Goal: Ask a question

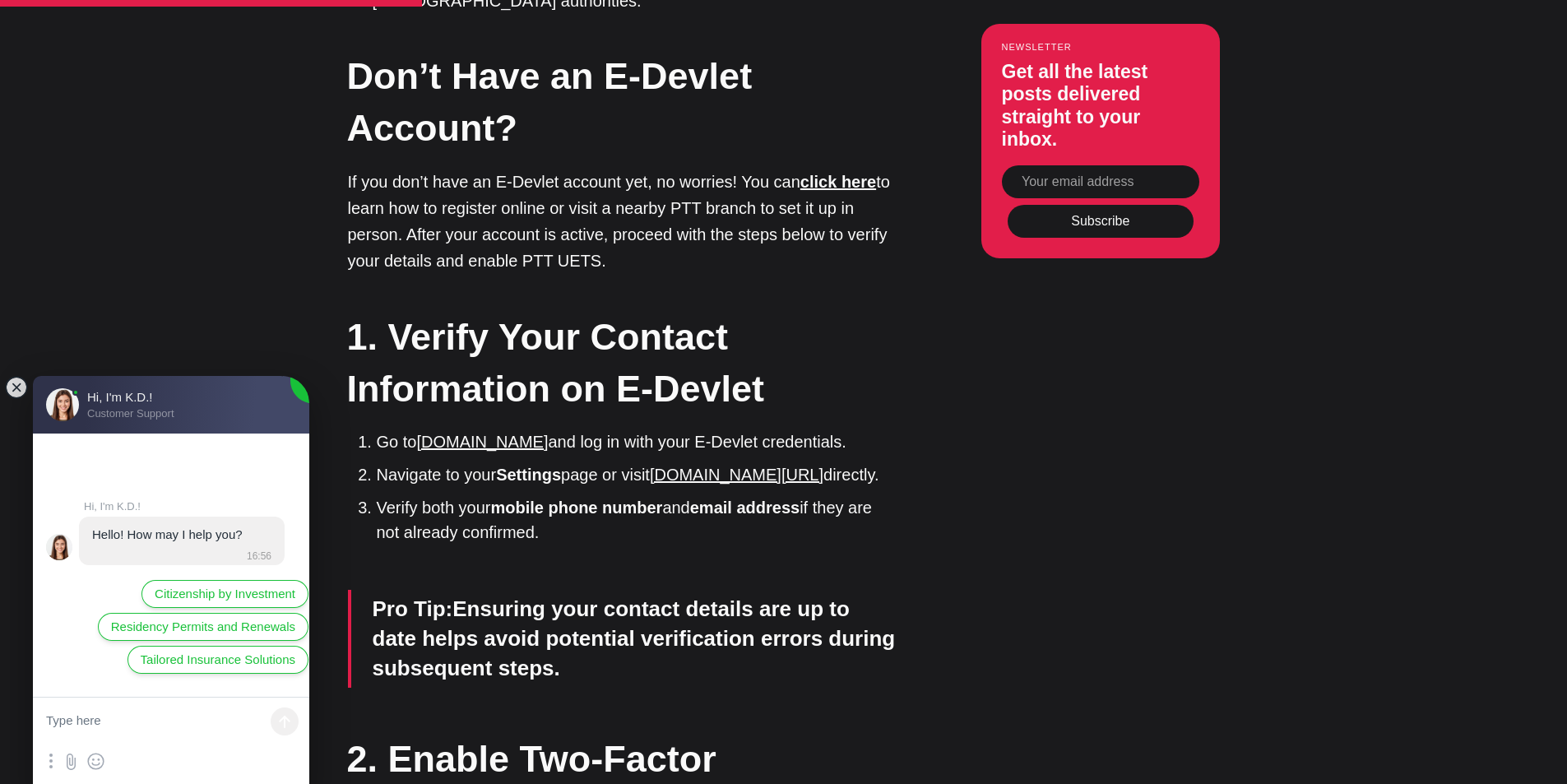
scroll to position [1974, 0]
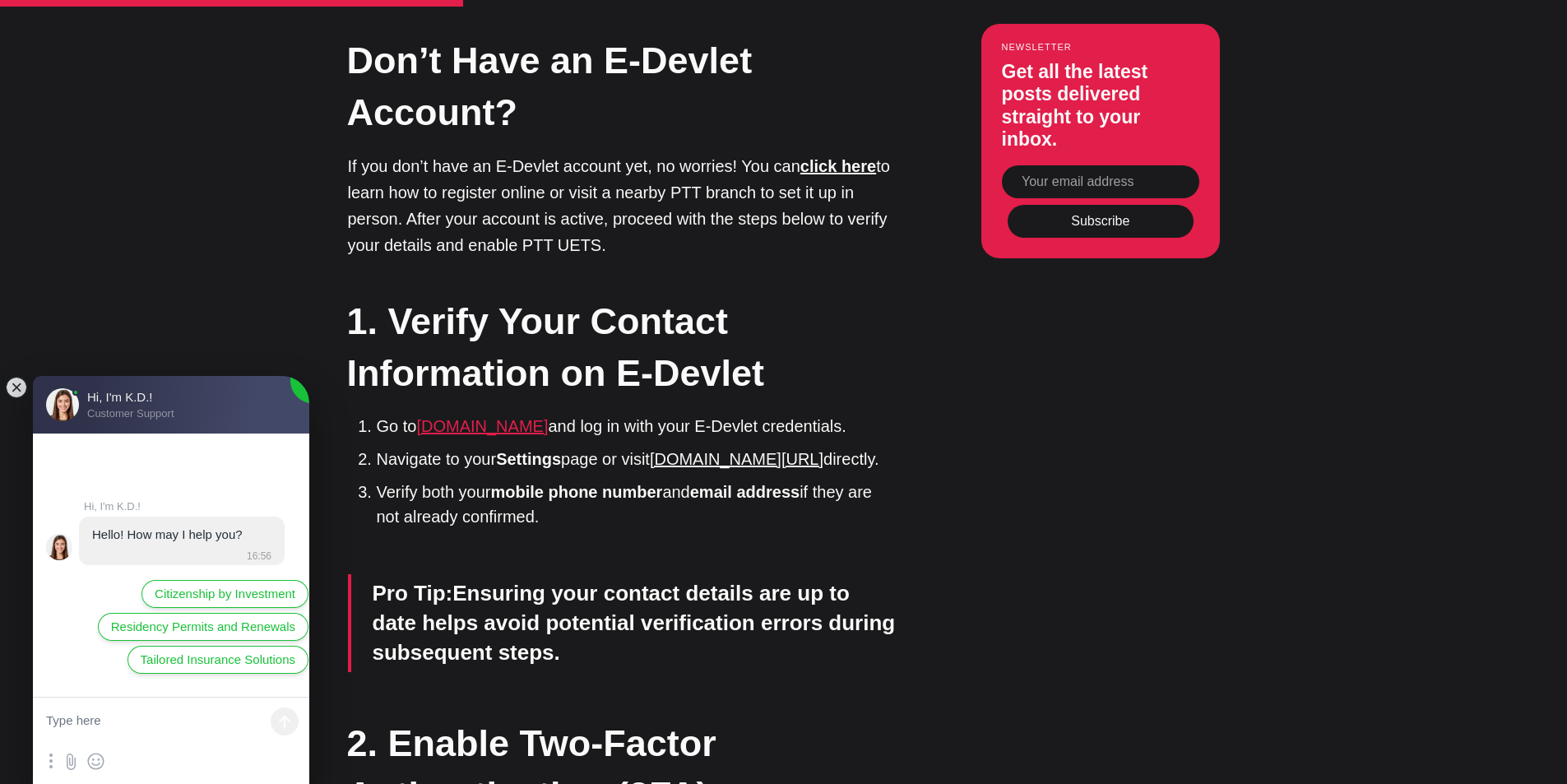
click at [488, 417] on link "[DOMAIN_NAME]" at bounding box center [482, 425] width 132 height 18
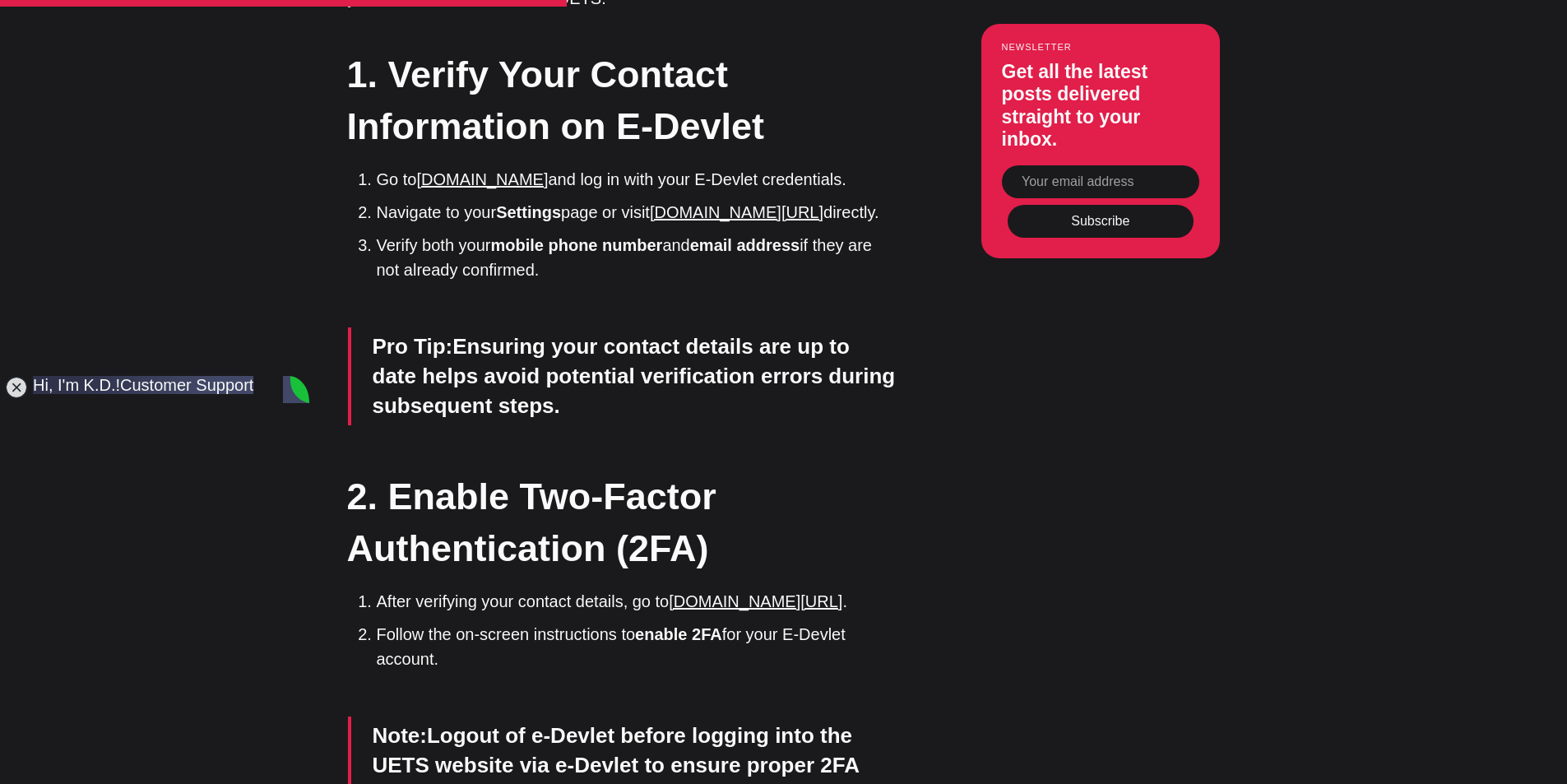
type textarea "how do i find my uets ? i never registered for uets but i do have e devlet"
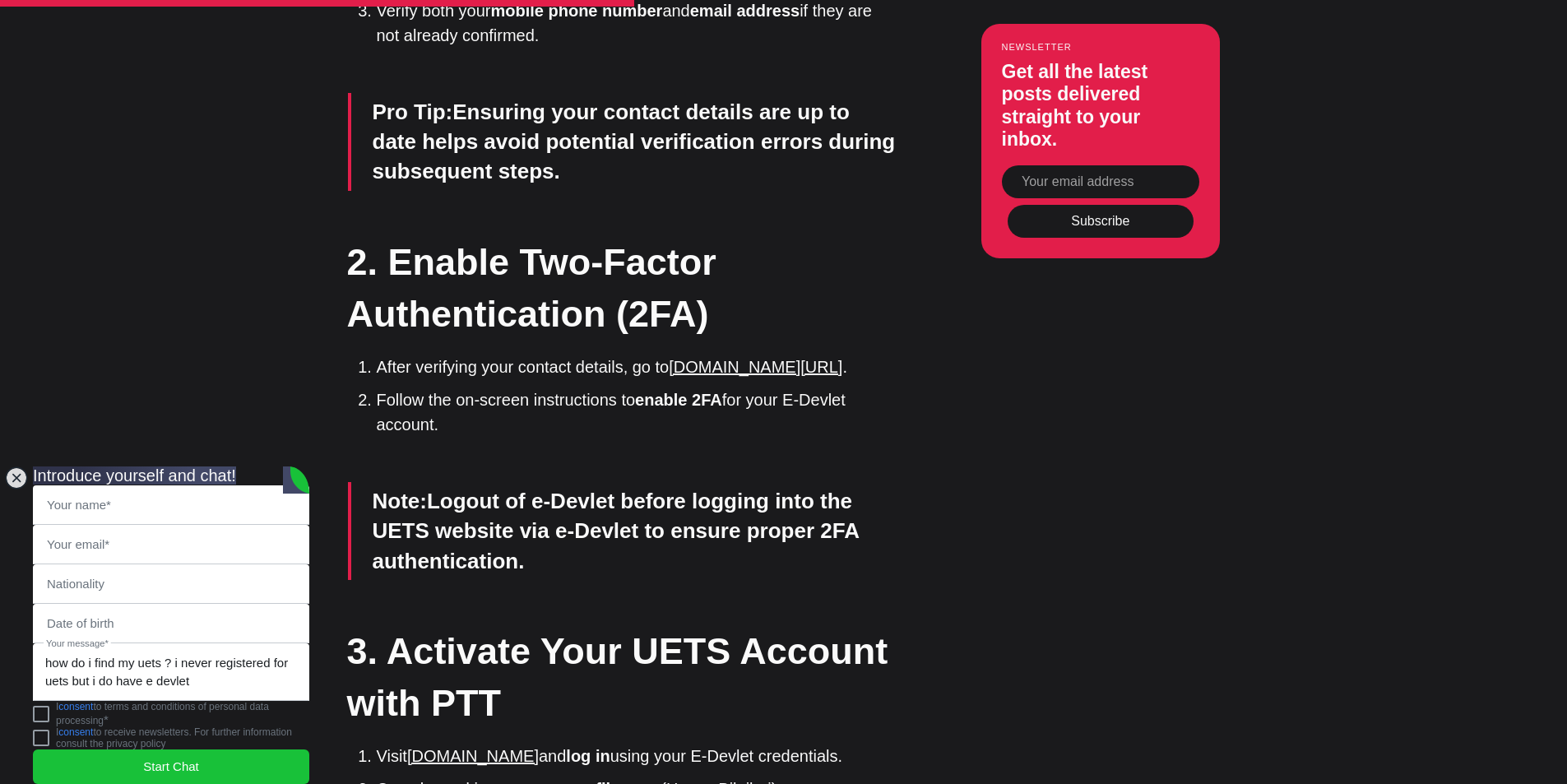
scroll to position [2467, 0]
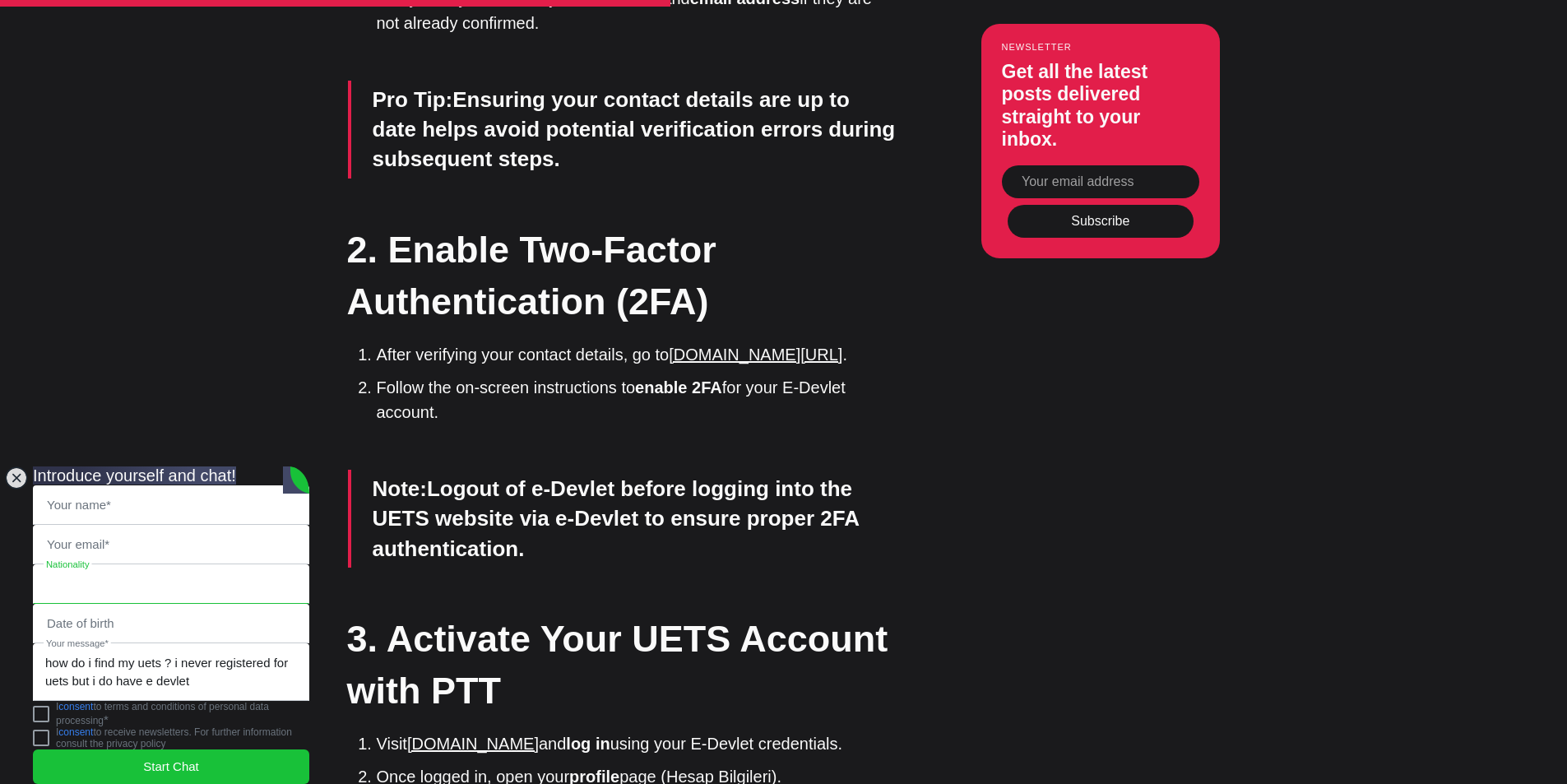
click at [118, 565] on input "text" at bounding box center [171, 583] width 275 height 38
type input "bengali"
click at [174, 605] on input "text" at bounding box center [171, 623] width 275 height 38
type input "24092005"
click at [99, 485] on jdiv "Your name* Your email* bengali Nationality 24092005 Date of birth how do i find…" at bounding box center [170, 629] width 276 height 289
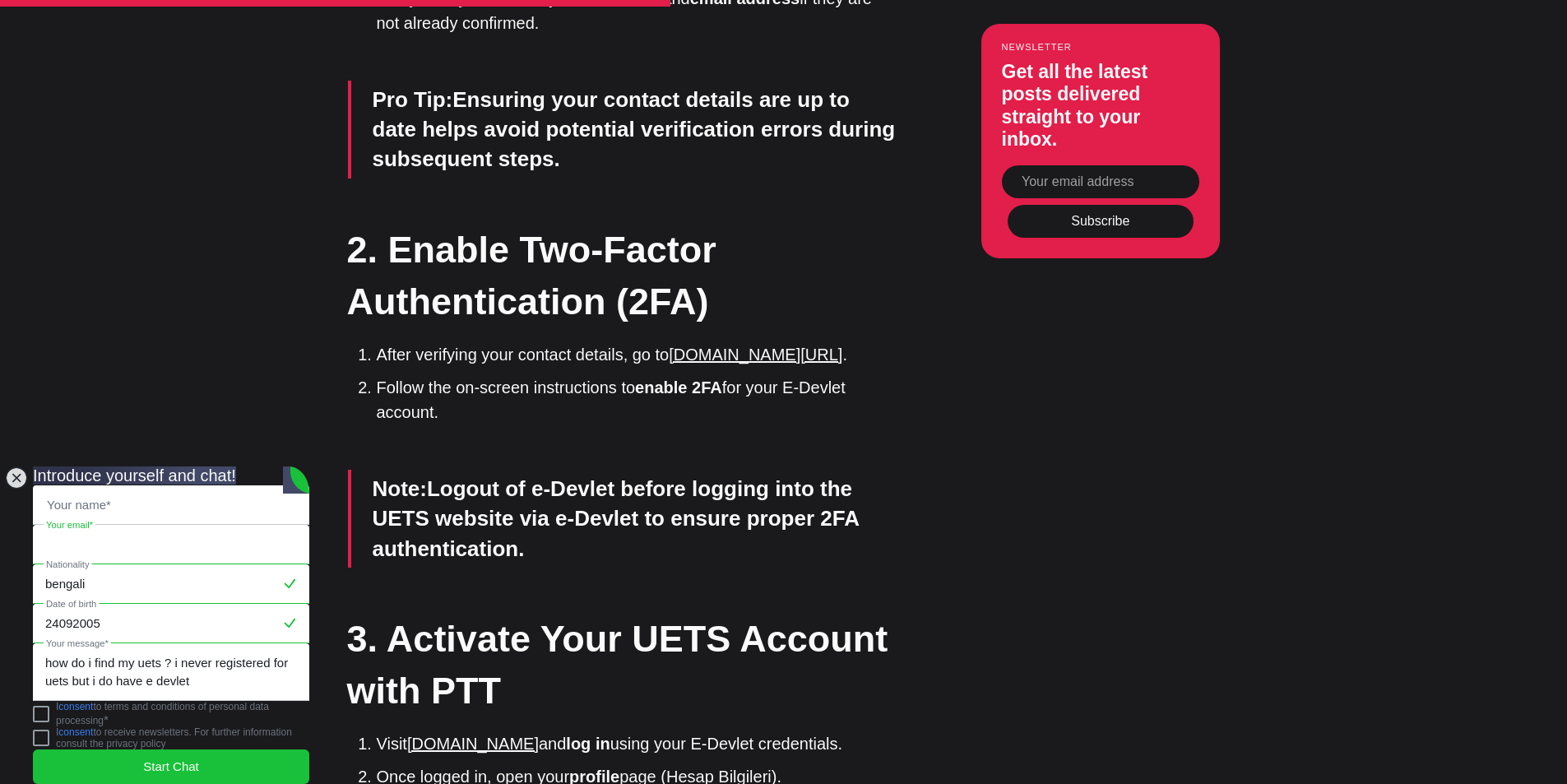
click at [99, 526] on input "email" at bounding box center [171, 544] width 275 height 38
type input "nazifaihoque4@gmail.com"
click at [174, 486] on input "text" at bounding box center [171, 504] width 275 height 38
type input "nazifa"
click at [52, 700] on jdiv "I consent to terms and conditions of personal data processing *" at bounding box center [170, 712] width 276 height 25
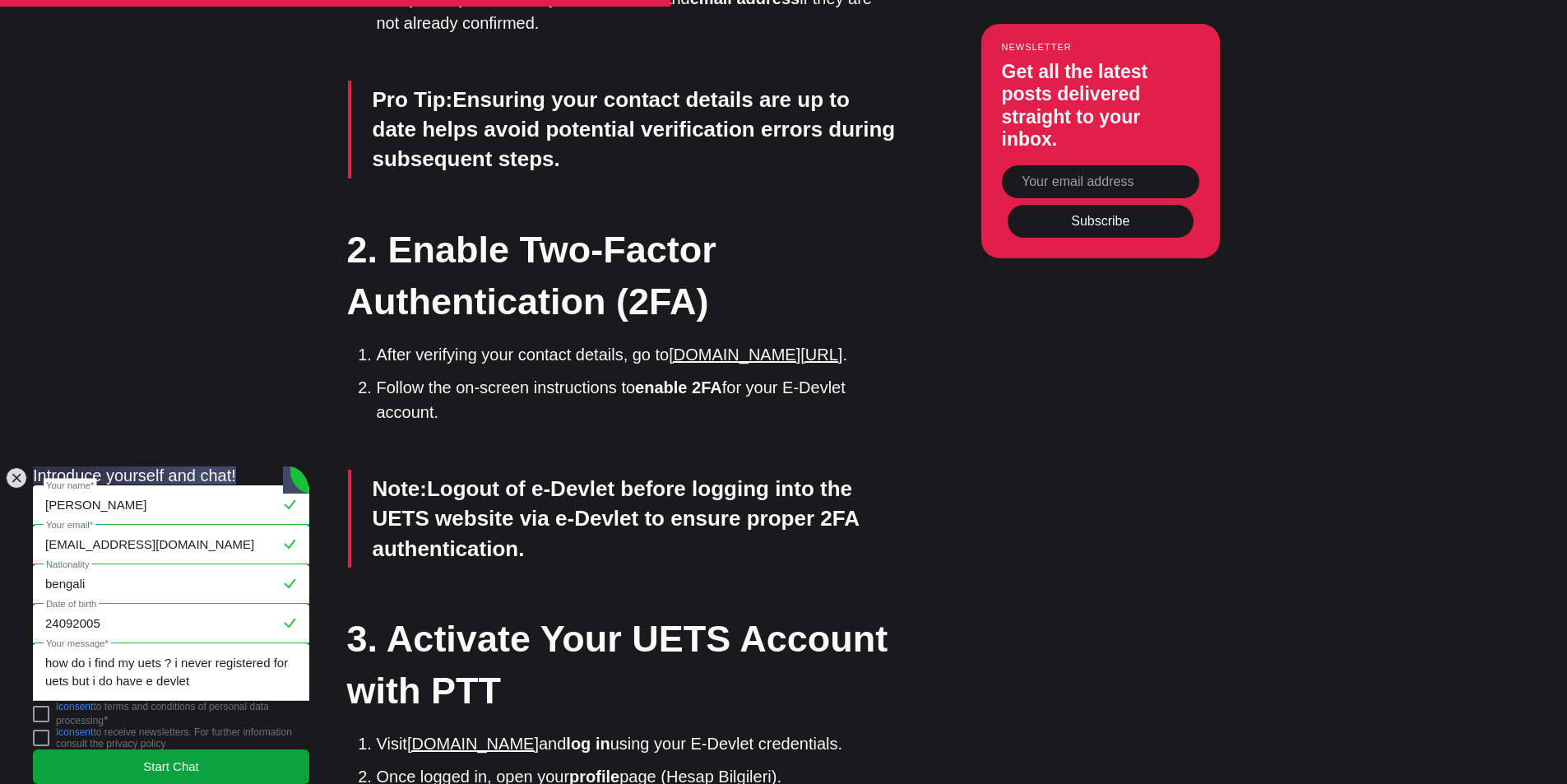
click at [95, 757] on jdiv "Start Chat" at bounding box center [170, 765] width 276 height 34
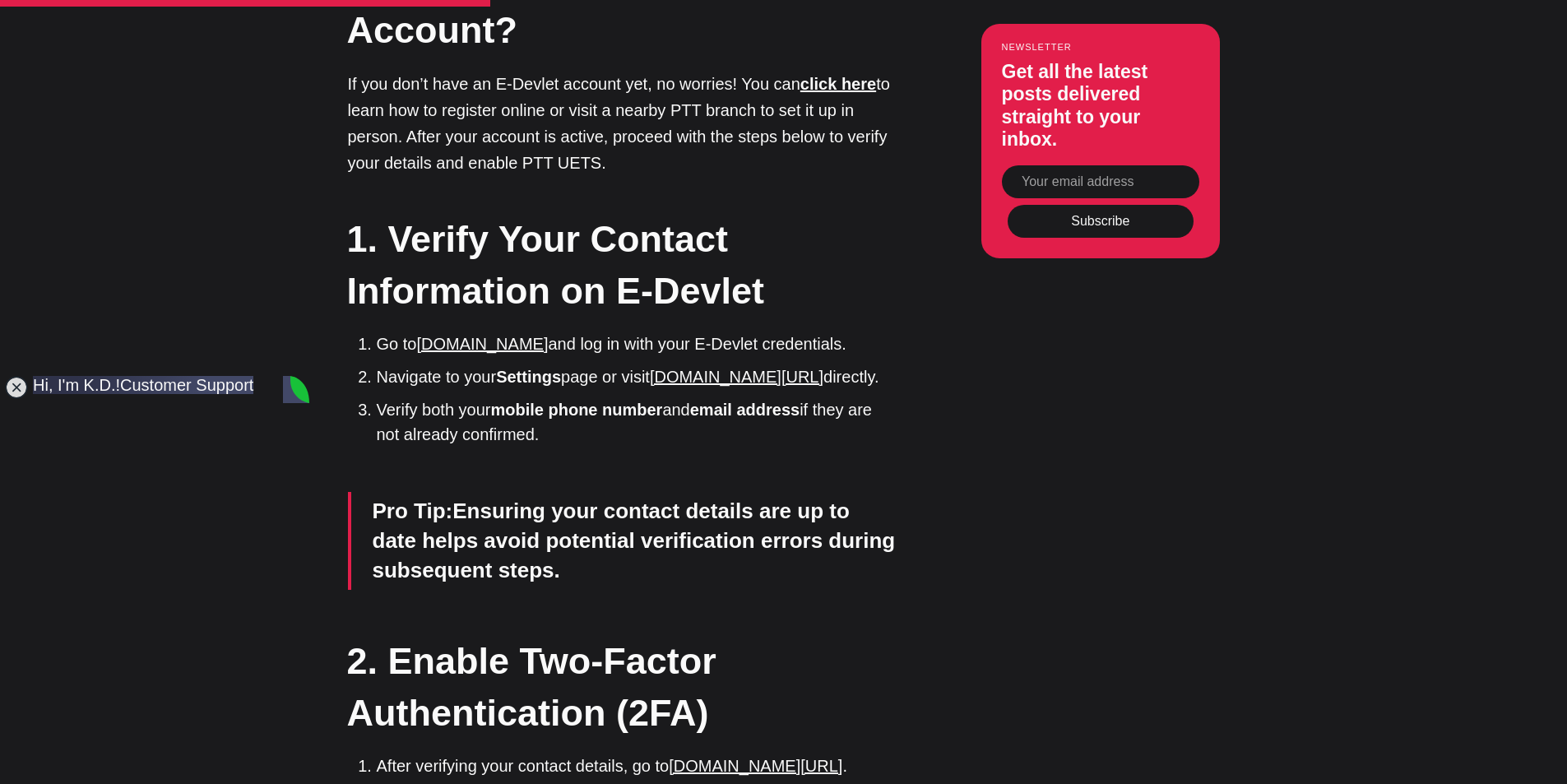
scroll to position [1974, 0]
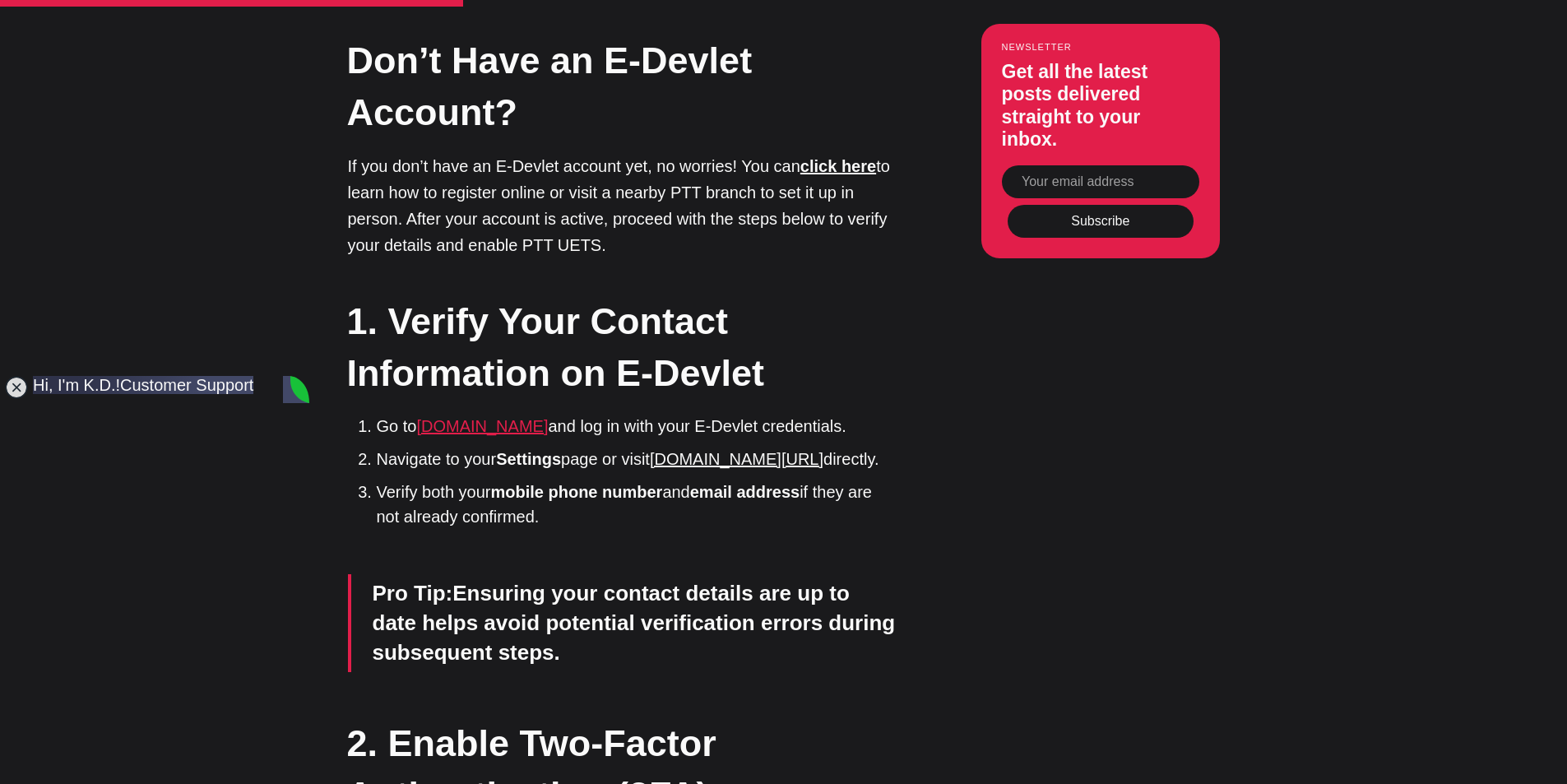
click at [457, 417] on link "[DOMAIN_NAME]" at bounding box center [482, 425] width 132 height 18
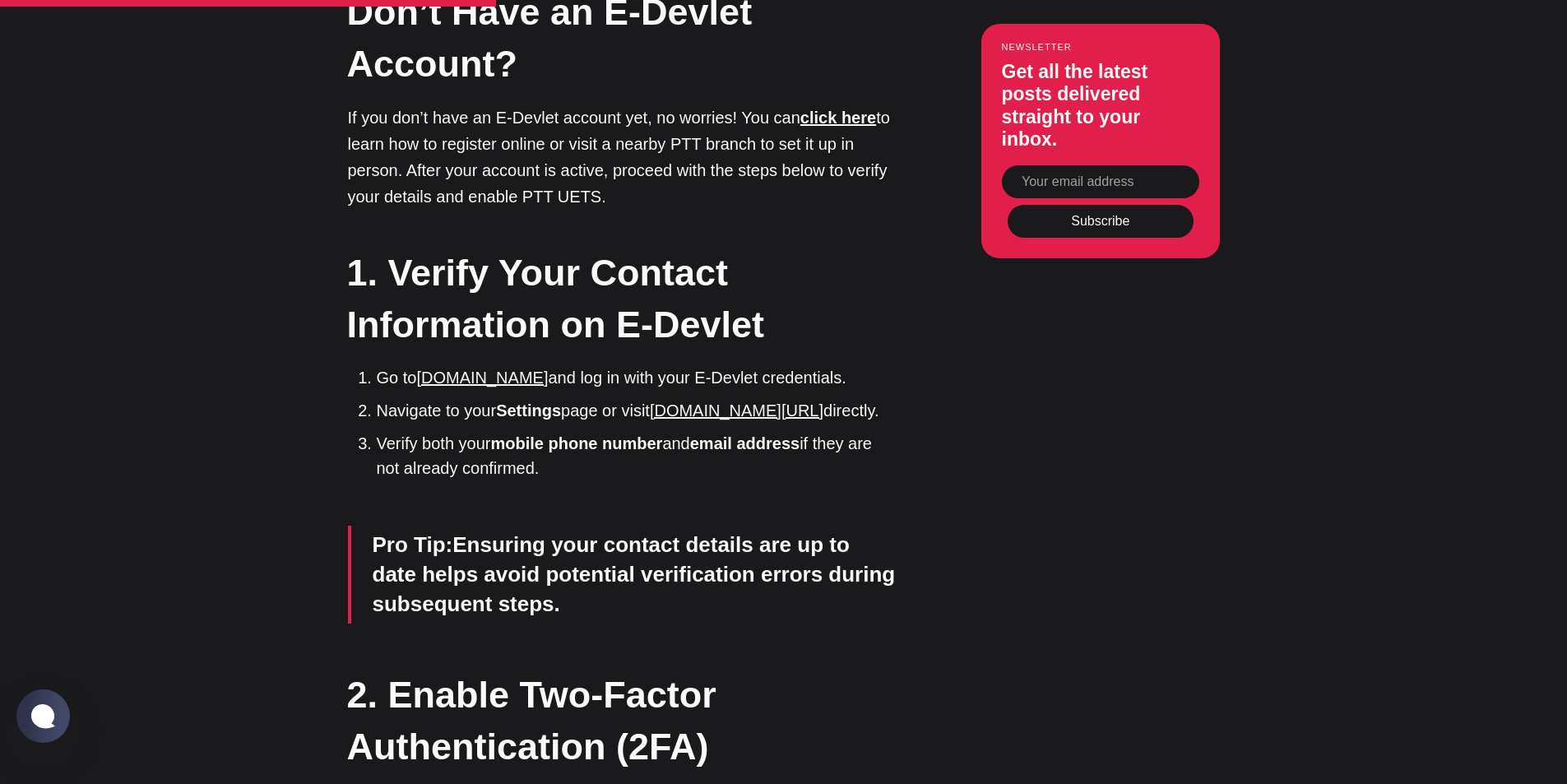
scroll to position [2056, 0]
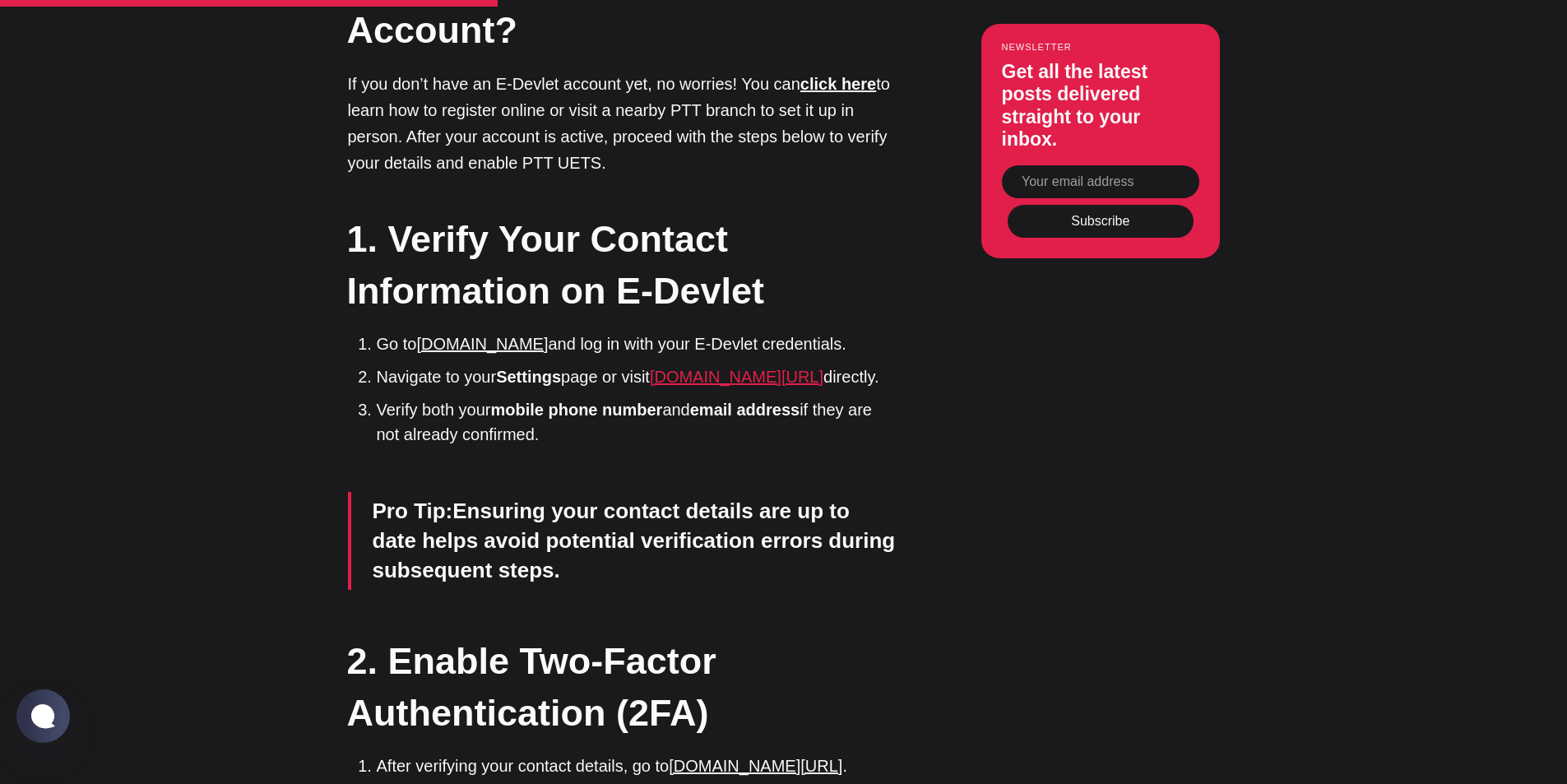
click at [737, 368] on link "[DOMAIN_NAME][URL]" at bounding box center [736, 376] width 174 height 18
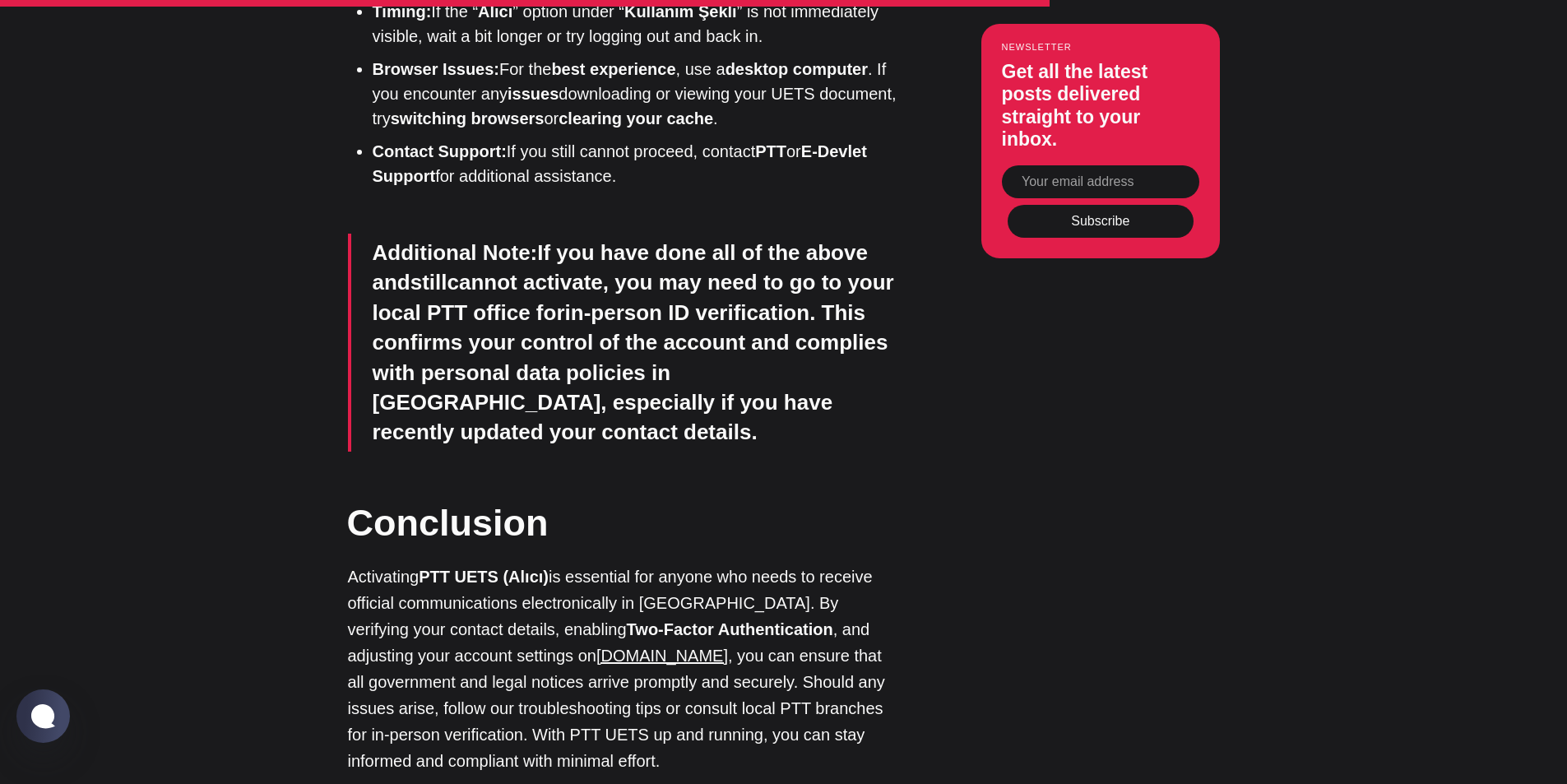
scroll to position [3865, 0]
